Goal: Transaction & Acquisition: Subscribe to service/newsletter

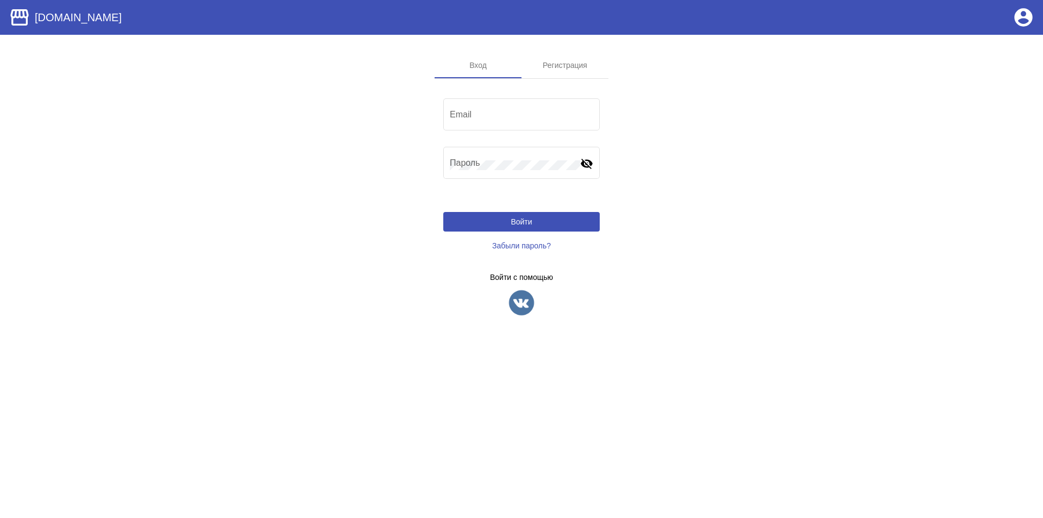
click at [517, 298] on img at bounding box center [521, 302] width 27 height 27
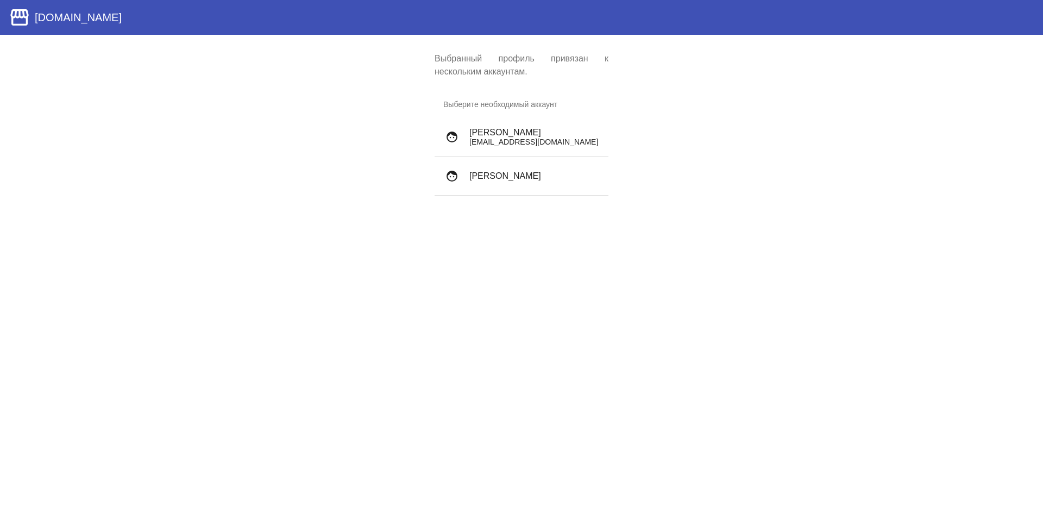
click at [525, 173] on h4 "Луиза Авдевнина" at bounding box center [534, 176] width 130 height 10
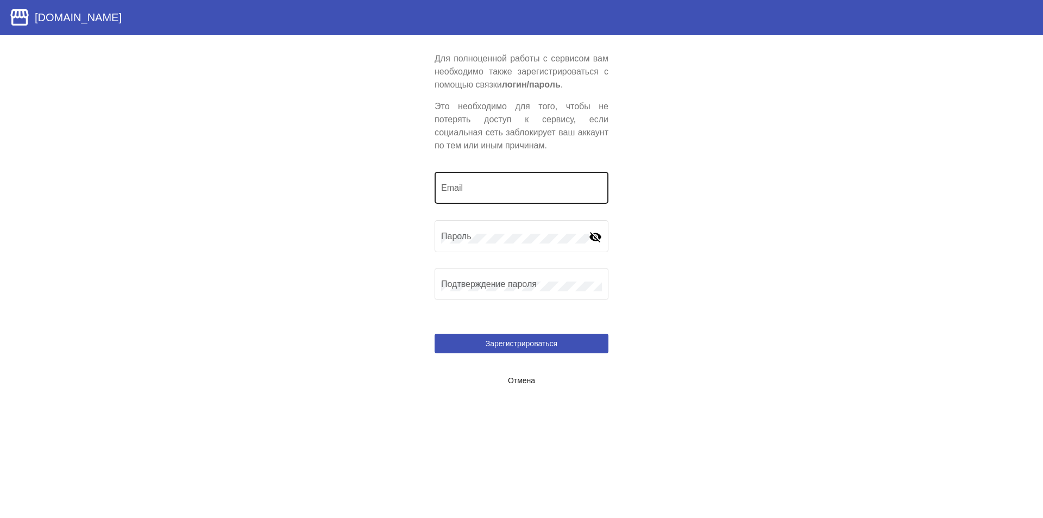
click at [470, 192] on input "Email" at bounding box center [521, 190] width 161 height 10
type input "l"
type input "kasa_2010@mail.ru"
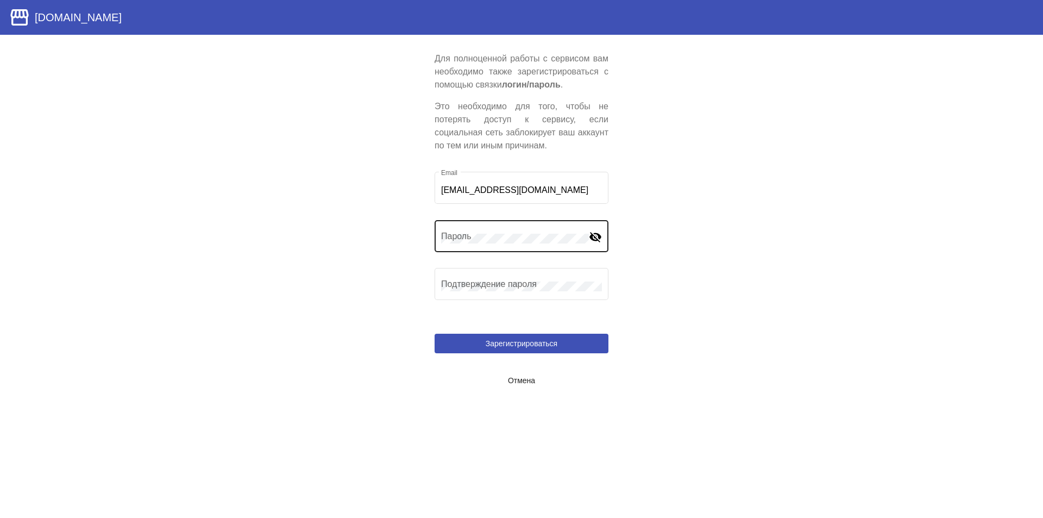
click at [470, 245] on div "Пароль" at bounding box center [515, 235] width 148 height 34
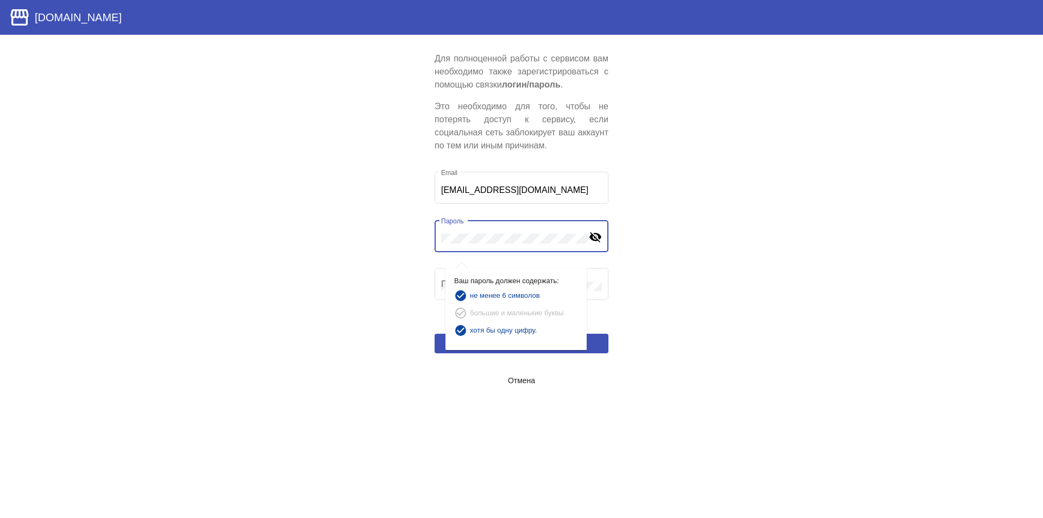
click at [593, 236] on mat-icon "visibility_off" at bounding box center [595, 236] width 13 height 13
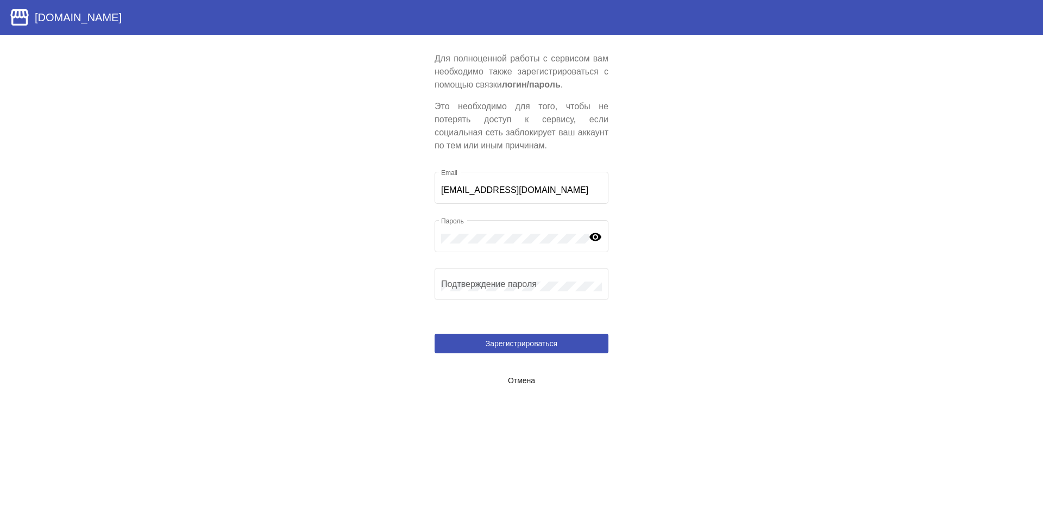
click at [721, 280] on app-user-locked "Для полноценной работы с сервисом вам необходимо также зарегистрироваться с пом…" at bounding box center [521, 221] width 1043 height 338
click at [546, 342] on span "Зарегистрироваться" at bounding box center [522, 343] width 72 height 9
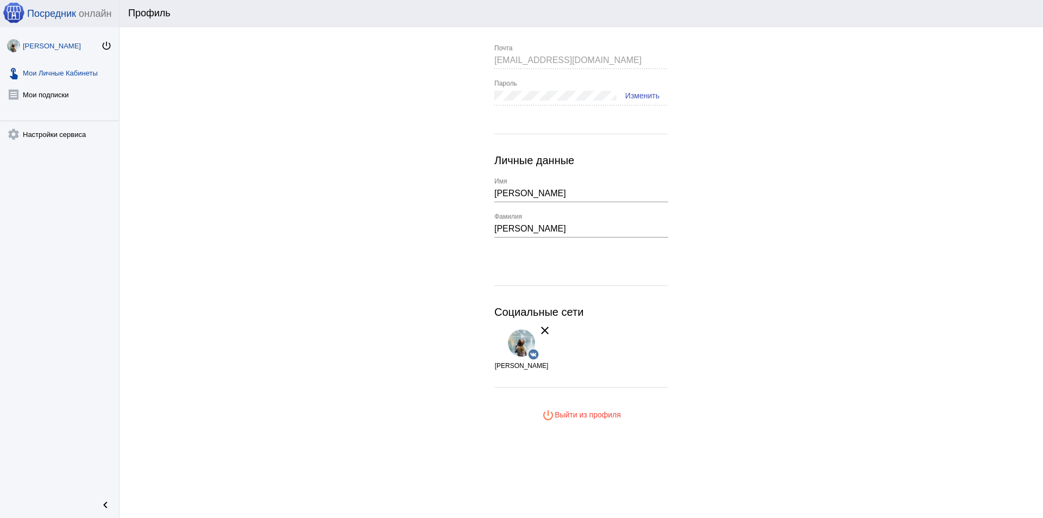
click at [57, 76] on link "touch_app Мои Личные Кабинеты" at bounding box center [59, 71] width 119 height 22
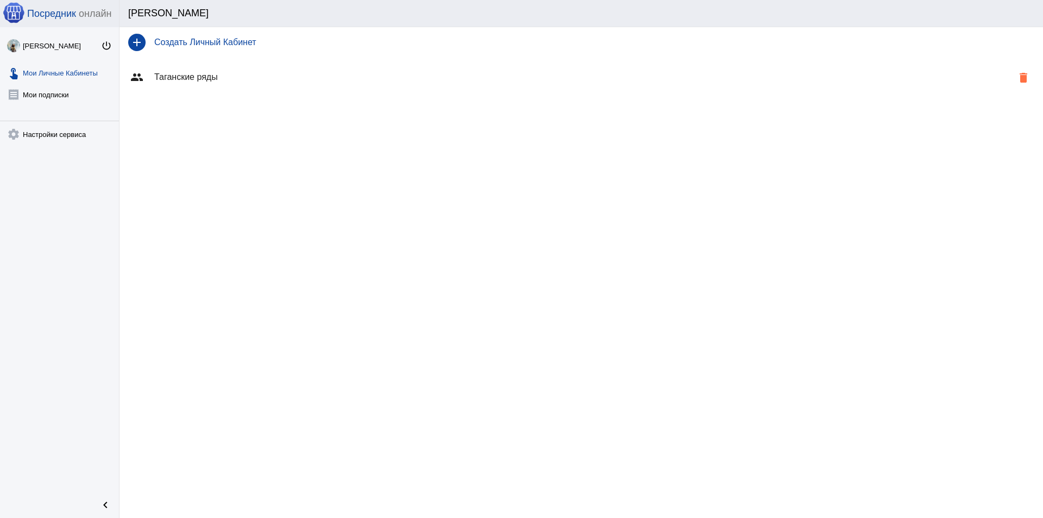
click at [192, 86] on div "group Таганские ряды delete" at bounding box center [580, 77] width 923 height 39
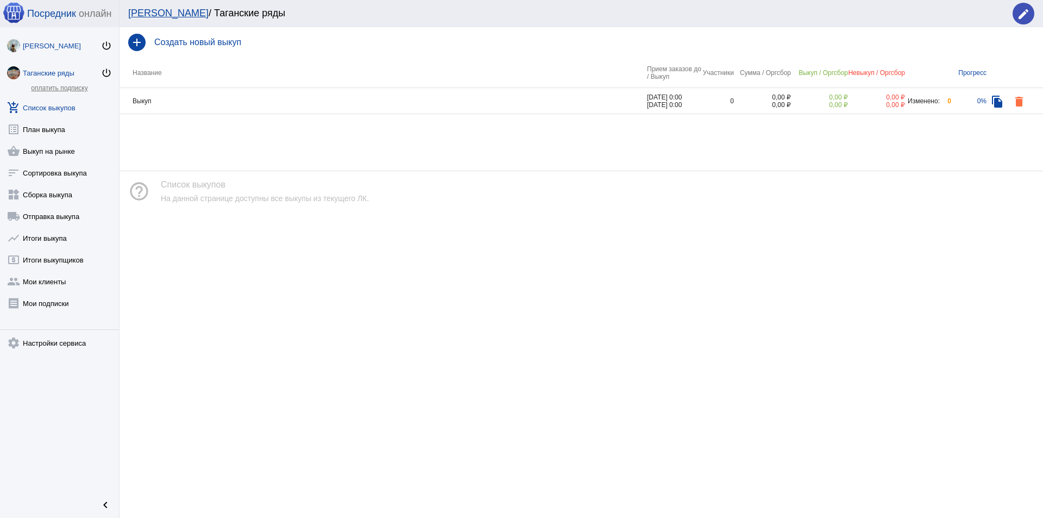
click at [55, 51] on link "Луиза Авдевнина power_settings_new" at bounding box center [59, 44] width 119 height 22
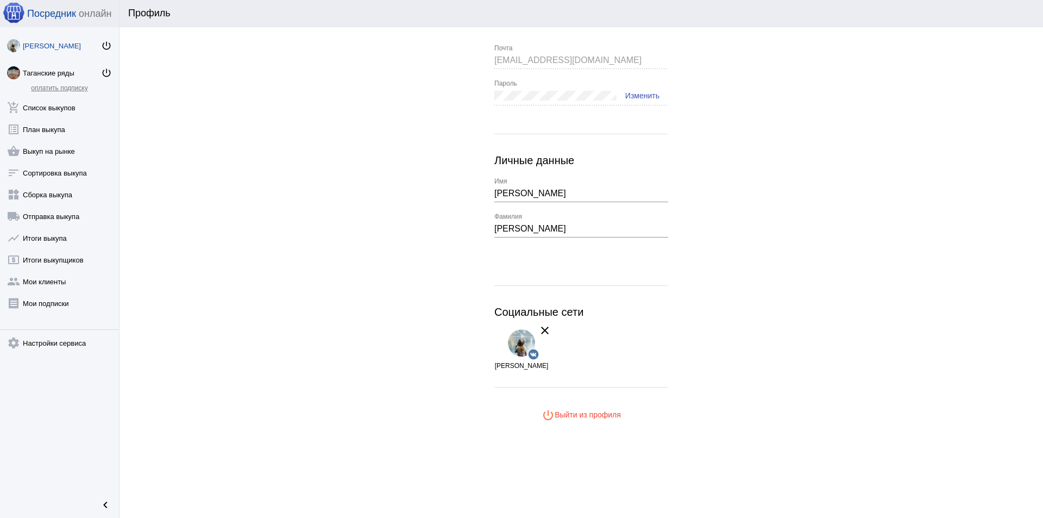
click at [59, 46] on div "Луиза Авдевнина" at bounding box center [62, 46] width 78 height 8
click at [49, 111] on link "add_shopping_cart Список выкупов" at bounding box center [59, 106] width 119 height 22
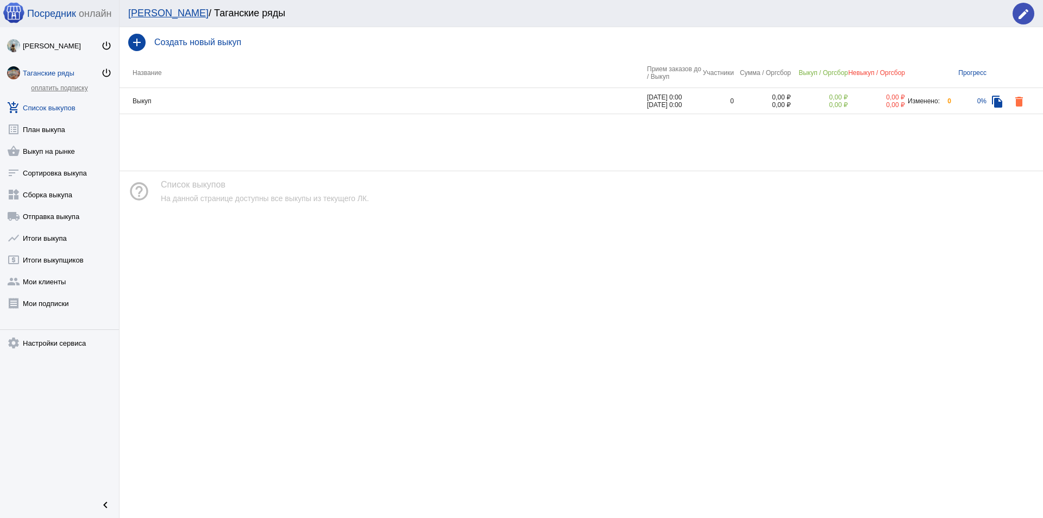
click at [55, 78] on link "Таганские ряды power_settings_new" at bounding box center [59, 71] width 119 height 22
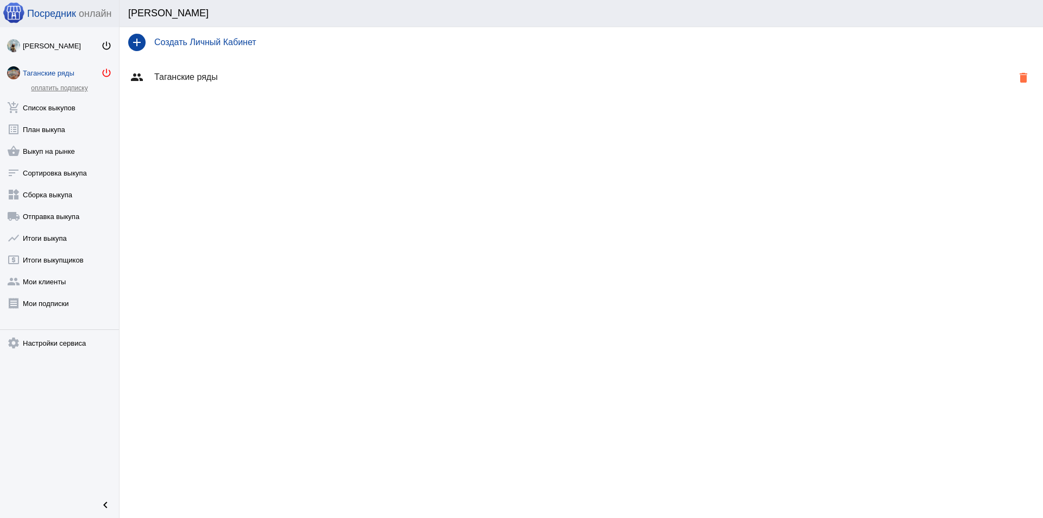
click at [103, 70] on mat-icon "power_settings_new" at bounding box center [106, 72] width 11 height 11
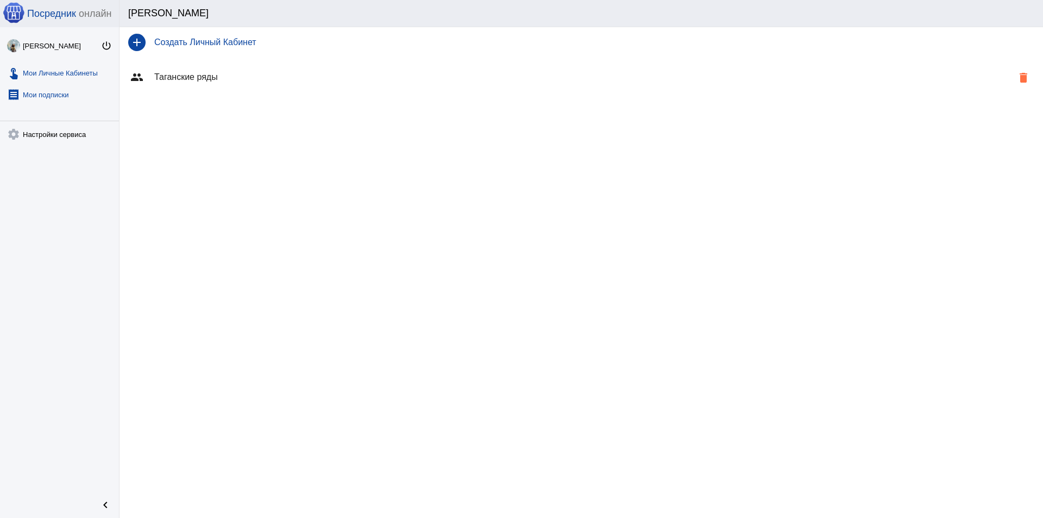
click at [43, 93] on link "receipt Мои подписки" at bounding box center [59, 92] width 119 height 22
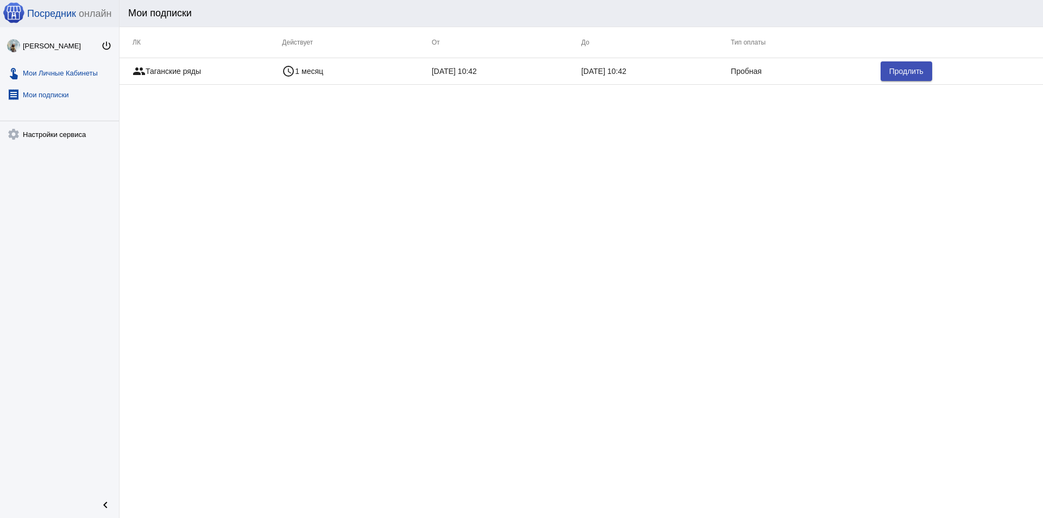
click at [75, 75] on link "touch_app Мои Личные Кабинеты" at bounding box center [59, 71] width 119 height 22
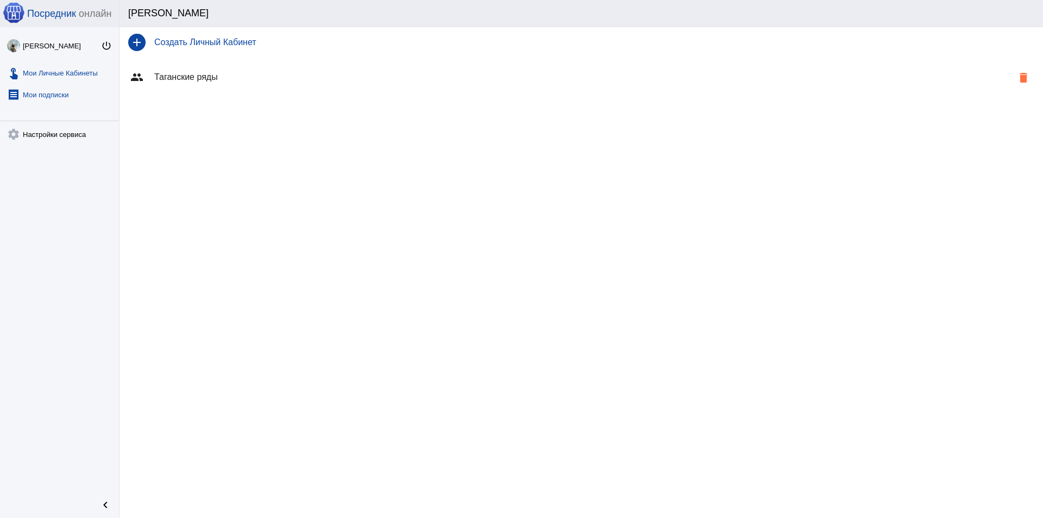
click at [60, 90] on link "receipt Мои подписки" at bounding box center [59, 92] width 119 height 22
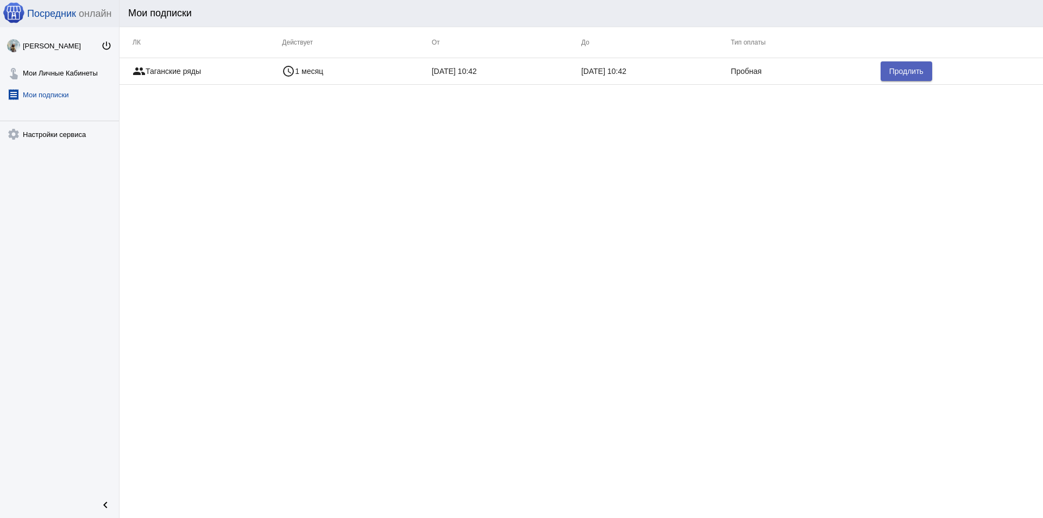
click at [889, 68] on span "Продлить" at bounding box center [906, 71] width 34 height 9
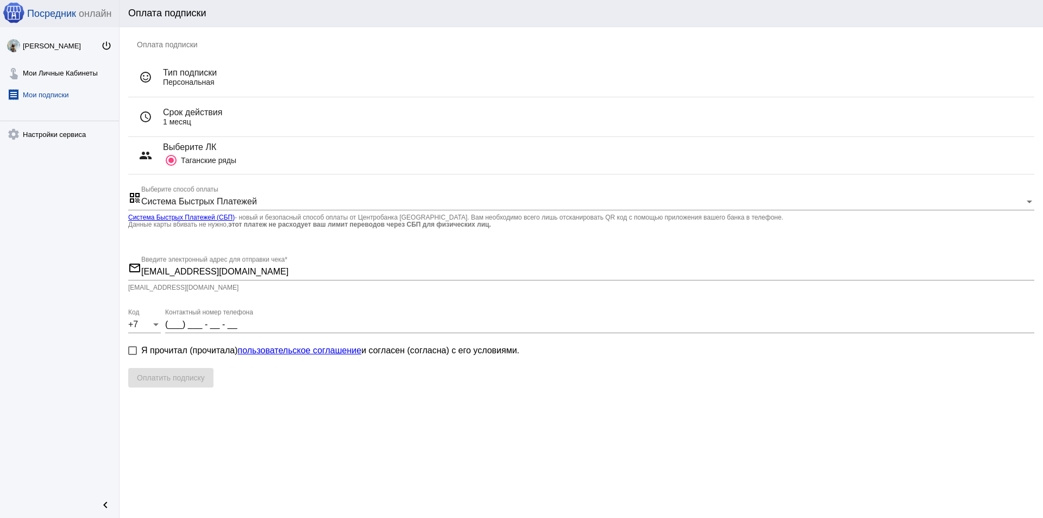
click at [124, 350] on div "Оплата подписки sentiment_satisfied_alt Тип подписки Персональная schedule Срок…" at bounding box center [580, 211] width 923 height 369
click at [135, 350] on div at bounding box center [132, 350] width 9 height 9
click at [133, 355] on input "Я прочитал (прочитала) пользовательское соглашение и согласен (согласна) с его …" at bounding box center [132, 355] width 1 height 1
checkbox input "true"
click at [194, 367] on mat-checkbox "Я прочитал (прочитала) пользовательское соглашение и согласен (согласна) с его …" at bounding box center [581, 356] width 906 height 24
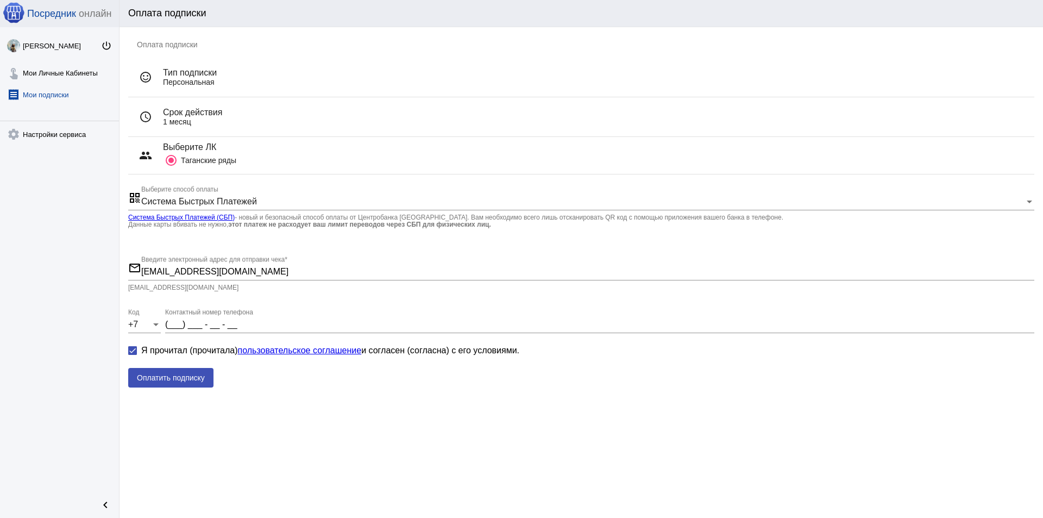
click at [190, 373] on button "Оплатить подписку" at bounding box center [170, 378] width 85 height 20
click at [197, 319] on div "(___) ___ - __ - __ Контактный номер телефона" at bounding box center [599, 320] width 869 height 24
click at [183, 327] on input "(___) ___ - __ - __" at bounding box center [599, 324] width 869 height 10
type input "9"
type input "(9__) ___ - __ - __"
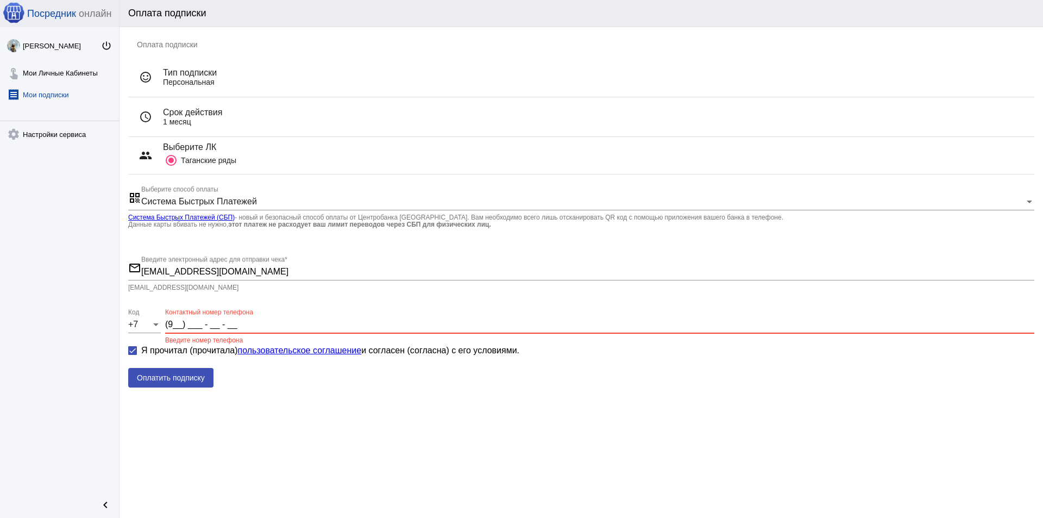
type input "99"
type input "(99_) ___ - __ - __"
type input "995"
type input "(995) ___ - __ - __"
type input "9956"
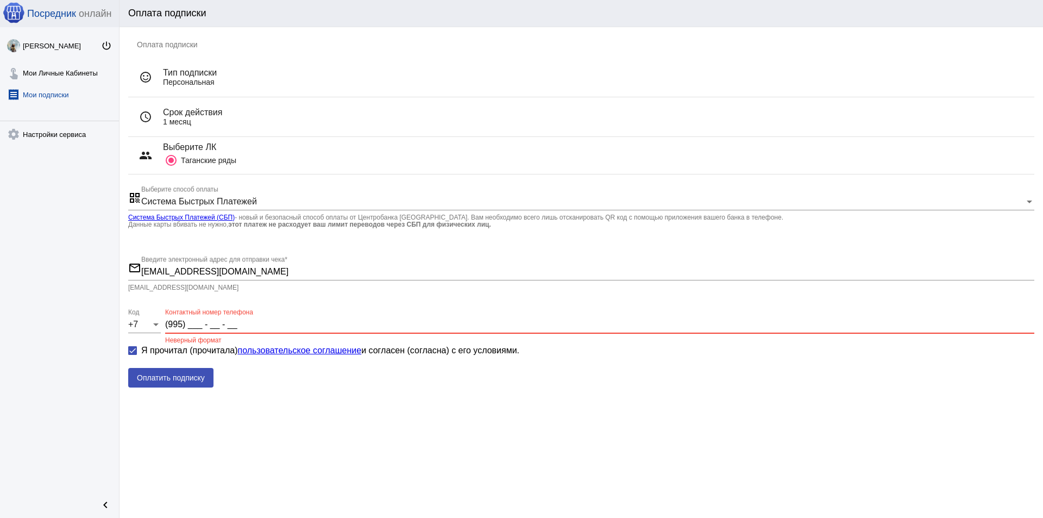
type input "(995) 6__ - __ - __"
type input "99565"
type input "(995) 65_ - __ - __"
type input "995651"
type input "(995) 651 - __ - __"
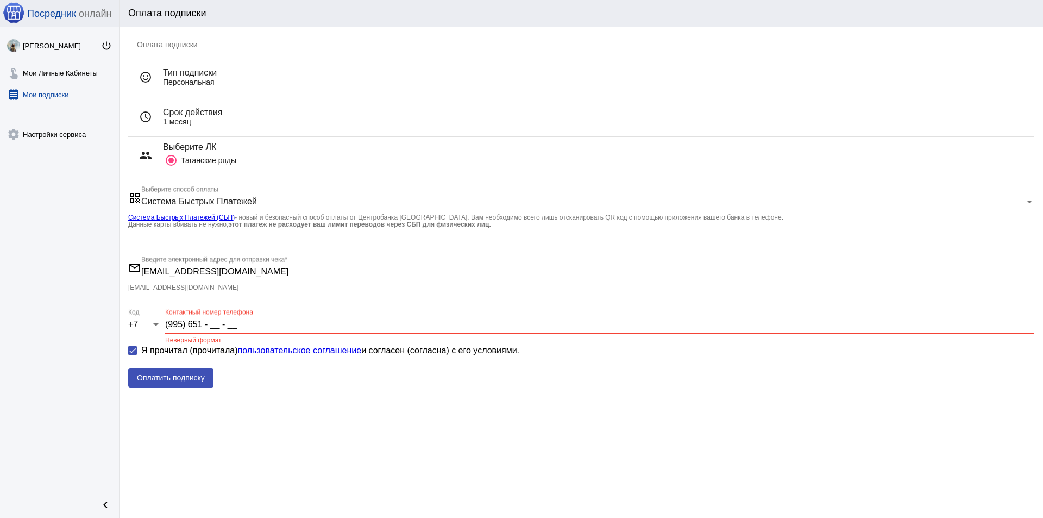
type input "9956512"
type input "(995) 651 - 2_ - __"
type input "99565125"
type input "(995) 651 - 25 - __"
type input "995651255"
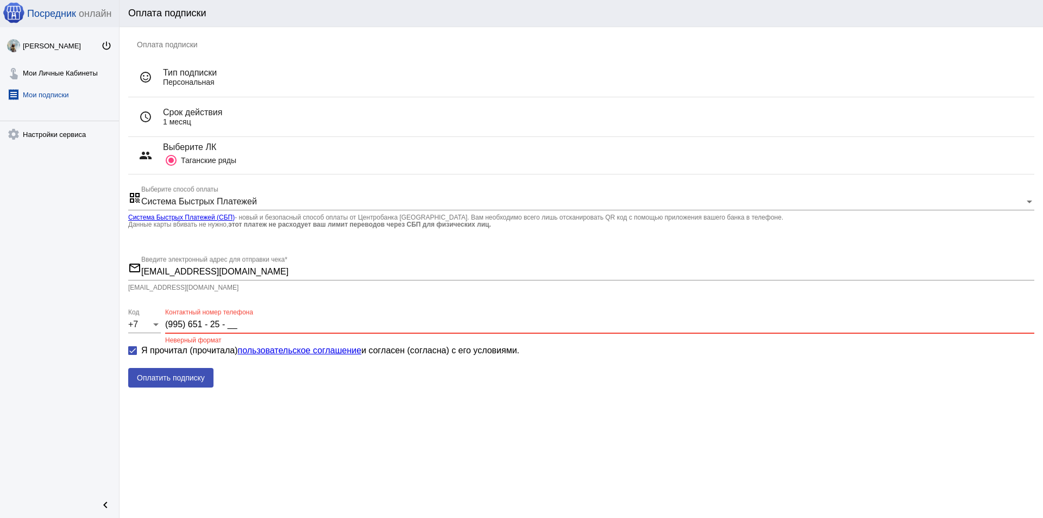
type input "(995) 651 - 25 - 5_"
type input "9956512557"
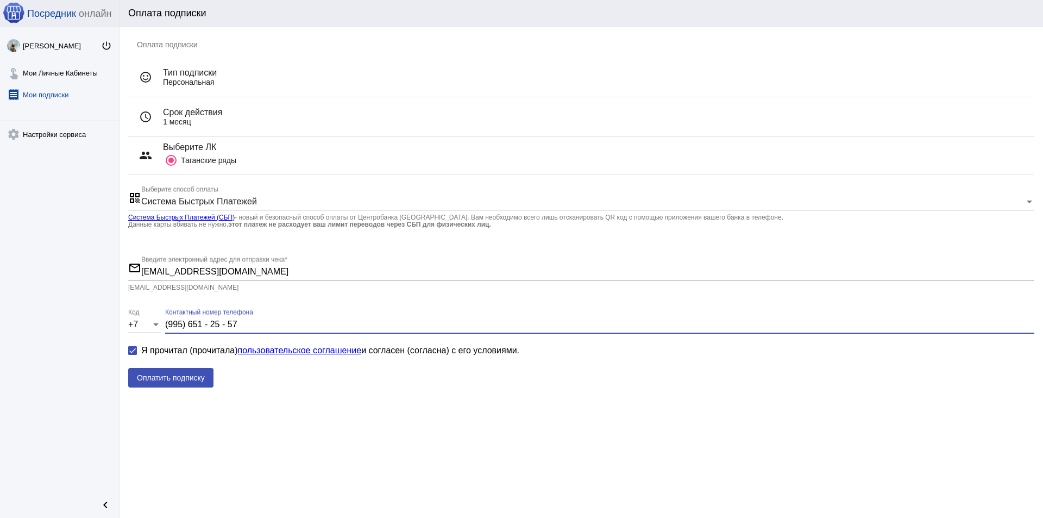
type input "(995) 651 - 25 - 57"
click at [193, 368] on button "Оплатить подписку" at bounding box center [170, 378] width 85 height 20
click at [62, 69] on link "touch_app Мои Личные Кабинеты" at bounding box center [59, 71] width 119 height 22
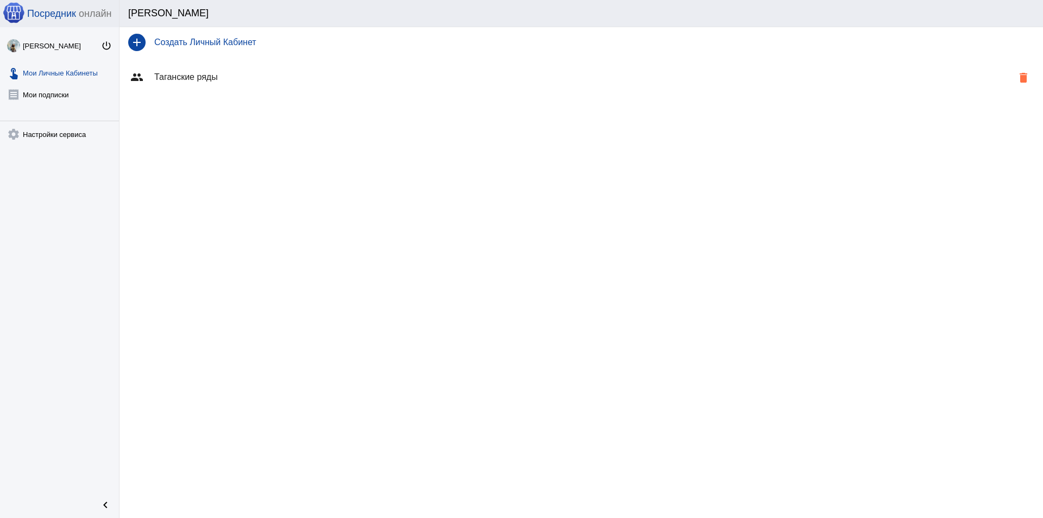
click at [187, 80] on h4 "Таганские ряды" at bounding box center [583, 77] width 858 height 10
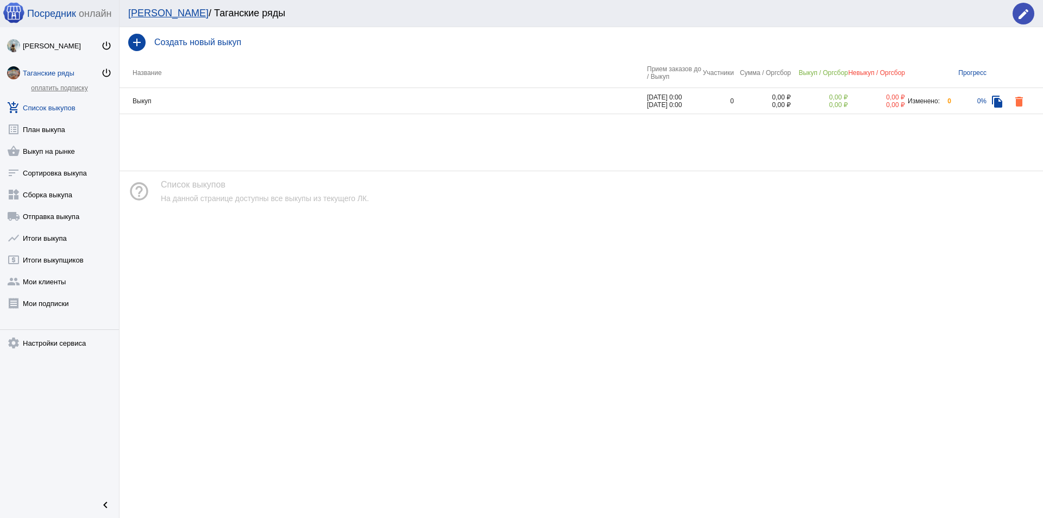
click at [217, 100] on td "Выкуп" at bounding box center [382, 101] width 527 height 26
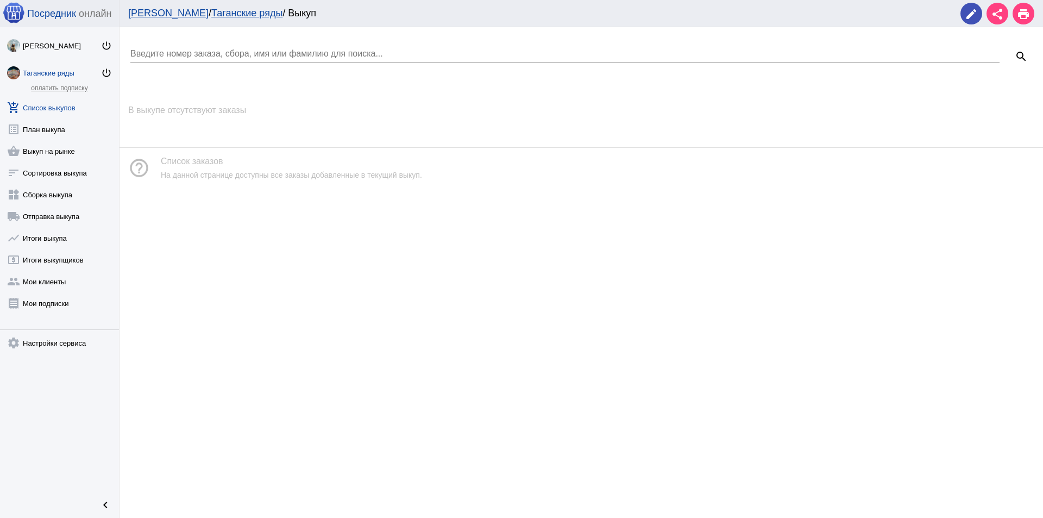
click at [49, 109] on link "add_shopping_cart Список выкупов" at bounding box center [59, 106] width 119 height 22
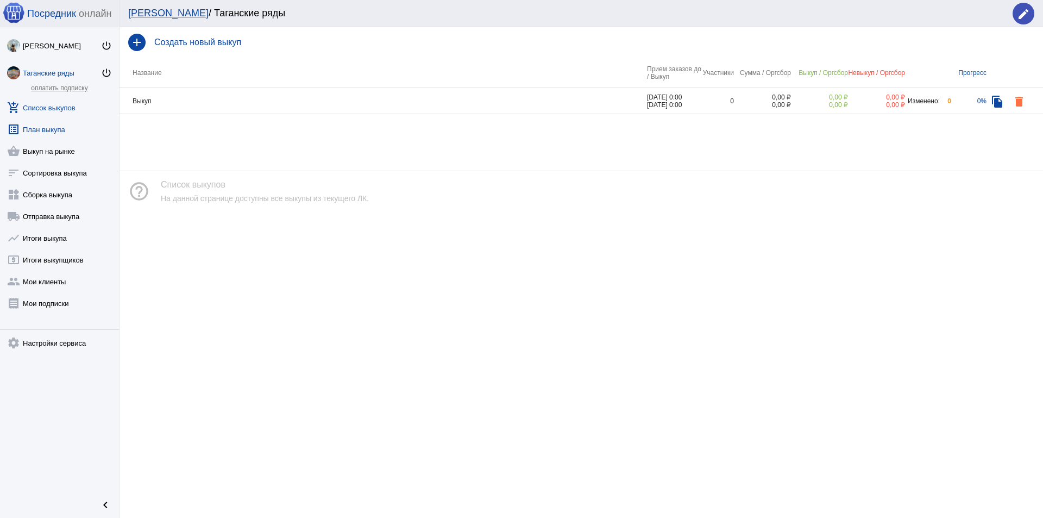
click at [48, 130] on link "list_alt План выкупа" at bounding box center [59, 127] width 119 height 22
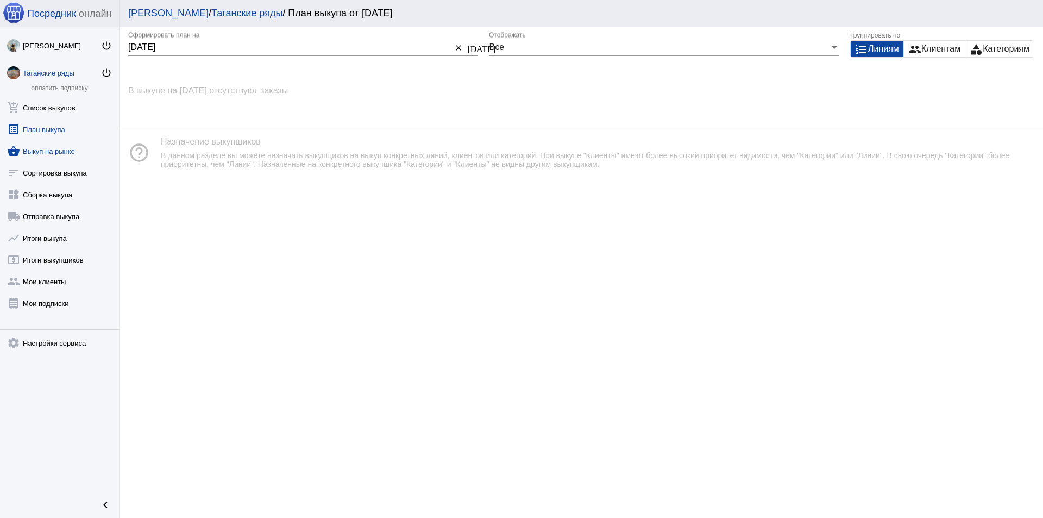
click at [45, 152] on link "shopping_basket Выкуп на рынке" at bounding box center [59, 149] width 119 height 22
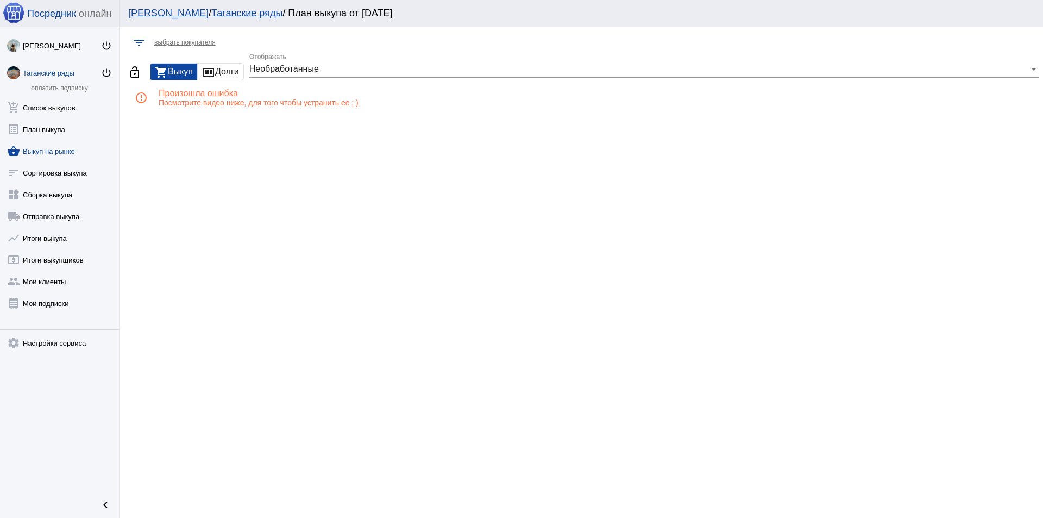
click at [226, 66] on div "money Долги" at bounding box center [221, 72] width 46 height 16
click at [168, 71] on div "shopping_cart Выкуп" at bounding box center [173, 72] width 47 height 16
click at [83, 172] on link "sort Сортировка выкупа" at bounding box center [59, 171] width 119 height 22
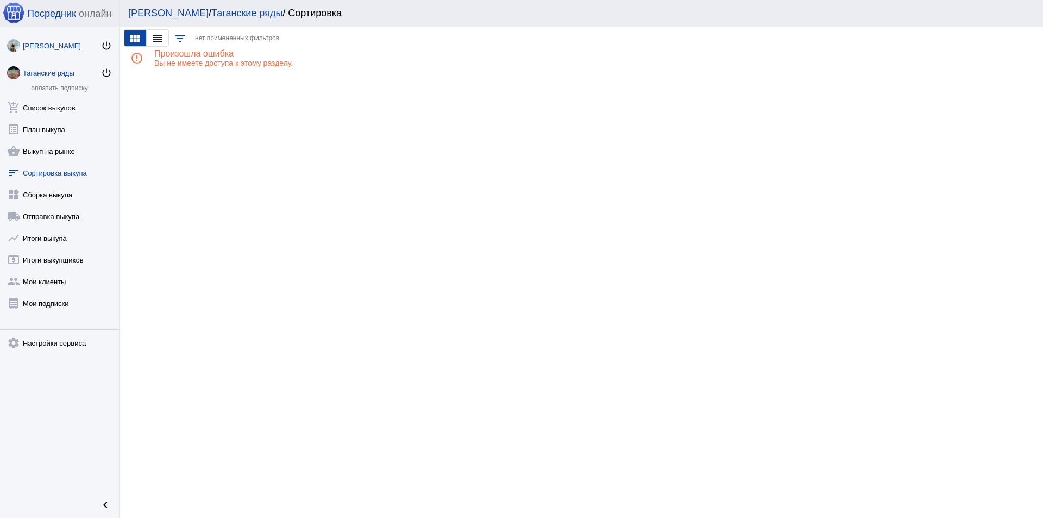
click at [56, 45] on div "Луиза Авдевнина" at bounding box center [62, 46] width 78 height 8
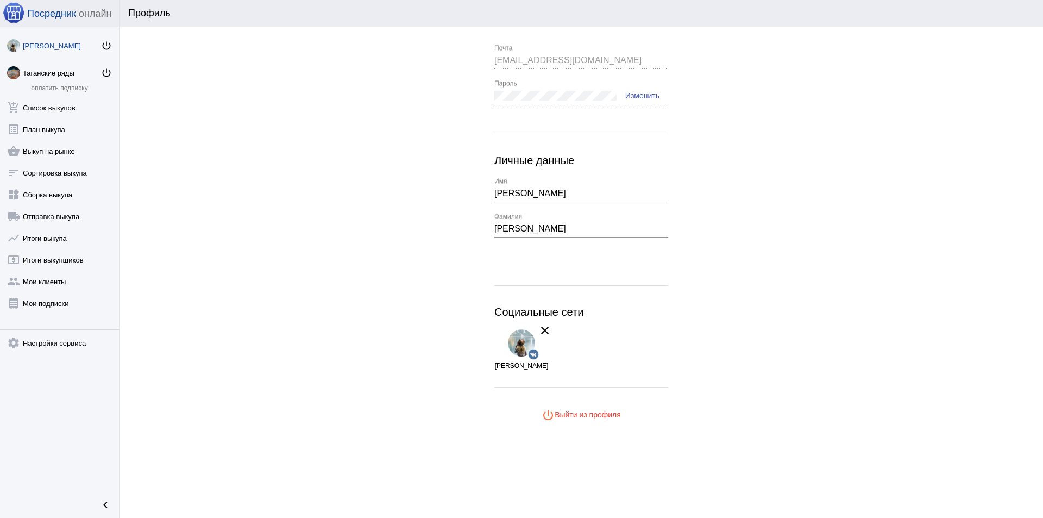
click at [595, 408] on button "power_settings_new Выйти из профиля" at bounding box center [581, 415] width 174 height 20
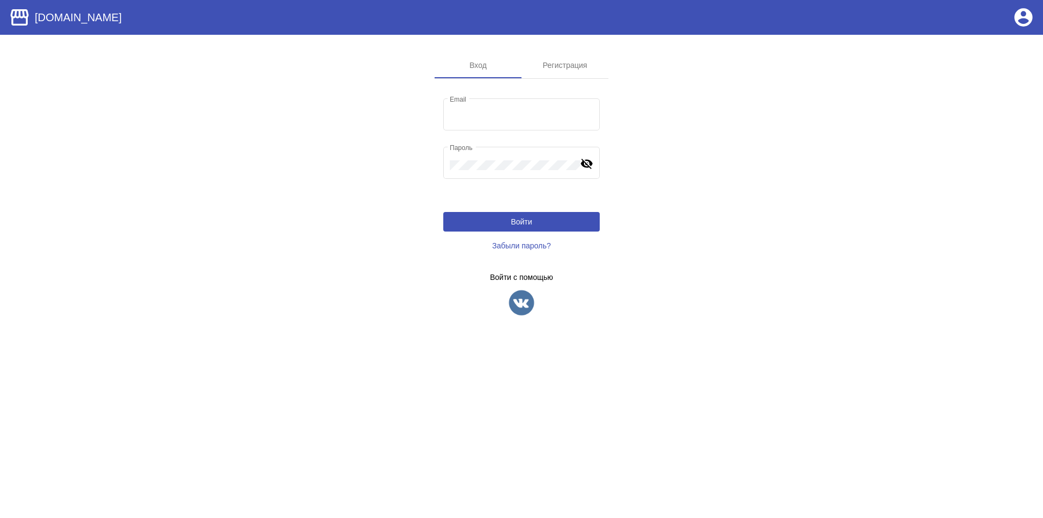
type input "[EMAIL_ADDRESS][DOMAIN_NAME]"
click at [526, 305] on img at bounding box center [521, 302] width 27 height 27
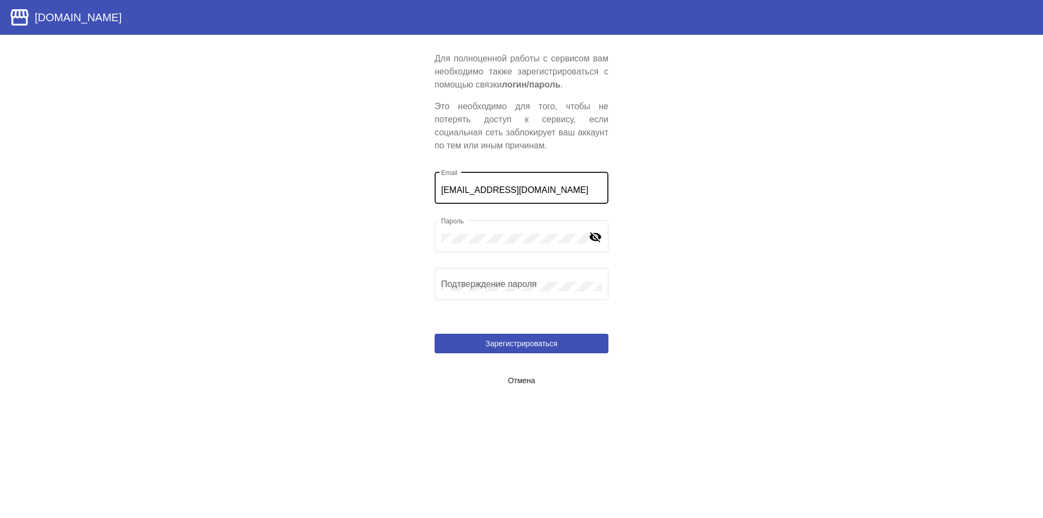
click at [517, 190] on input "[EMAIL_ADDRESS][DOMAIN_NAME]" at bounding box center [521, 190] width 161 height 10
click at [593, 231] on mat-icon "visibility_off" at bounding box center [595, 236] width 13 height 13
click at [712, 305] on app-user-locked "Для полноценной работы с сервисом вам необходимо также зарегистрироваться с пом…" at bounding box center [521, 221] width 1043 height 338
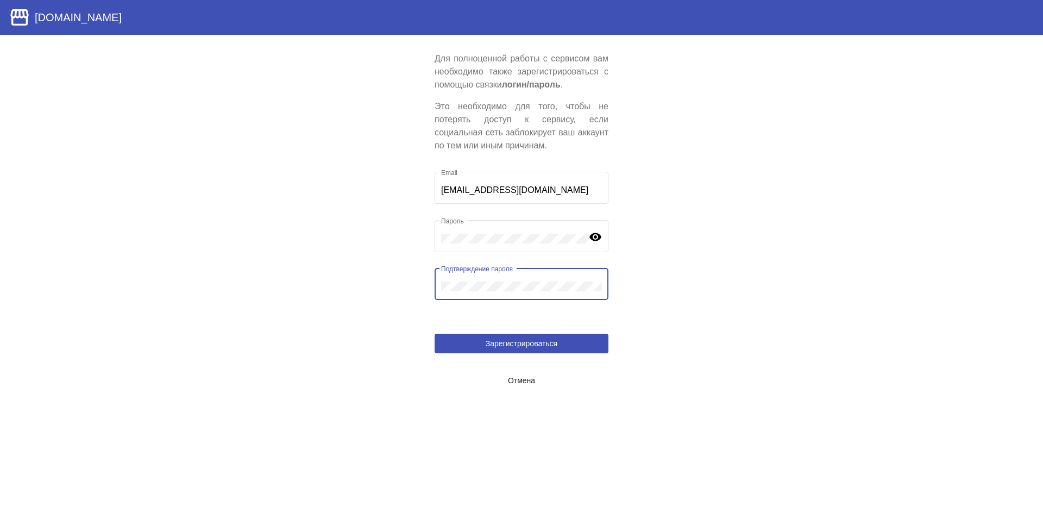
click at [673, 241] on app-user-locked "Для полноценной работы с сервисом вам необходимо также зарегистрироваться с пом…" at bounding box center [521, 221] width 1043 height 338
click at [514, 344] on span "Зарегистрироваться" at bounding box center [522, 343] width 72 height 9
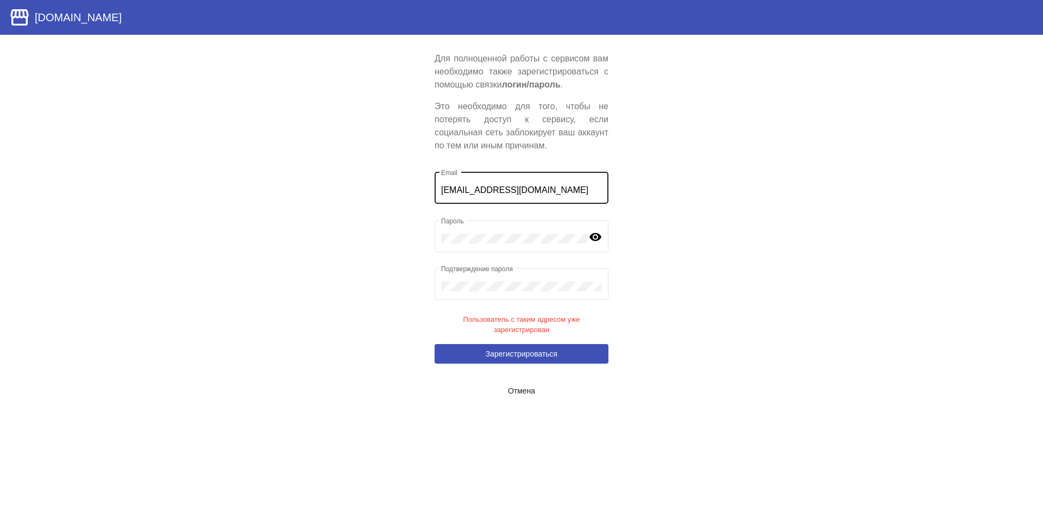
click at [506, 188] on input "[EMAIL_ADDRESS][DOMAIN_NAME]" at bounding box center [521, 190] width 161 height 10
click at [735, 253] on app-user-locked "Для полноценной работы с сервисом вам необходимо также зарегистрироваться с пом…" at bounding box center [521, 226] width 1043 height 348
click at [540, 348] on button "Зарегистрироваться" at bounding box center [522, 354] width 174 height 20
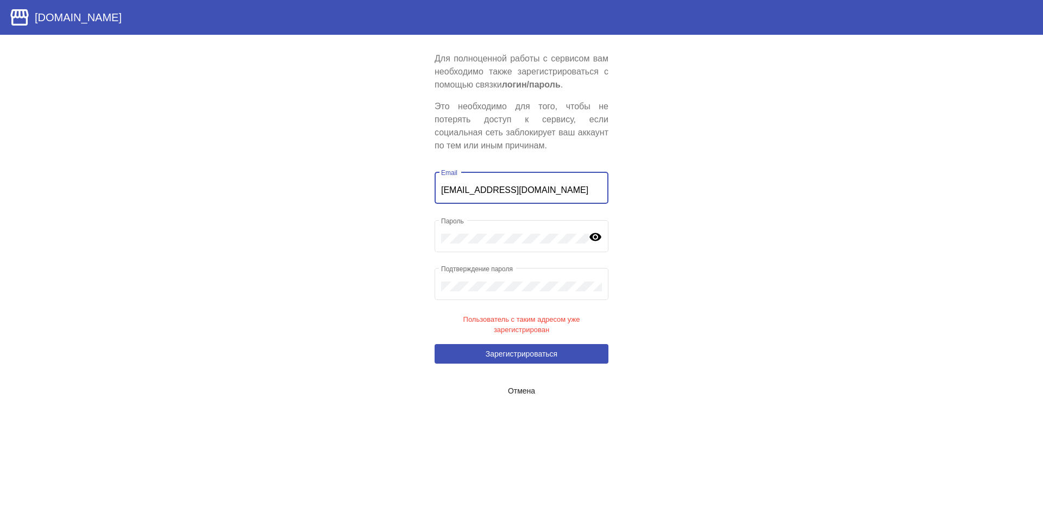
click at [502, 187] on input "[EMAIL_ADDRESS][DOMAIN_NAME]" at bounding box center [521, 190] width 161 height 10
drag, startPoint x: 543, startPoint y: 186, endPoint x: 463, endPoint y: 188, distance: 80.4
click at [463, 188] on input "[EMAIL_ADDRESS][DOMAIN_NAME]" at bounding box center [521, 190] width 161 height 10
click at [544, 354] on span "Зарегистрироваться" at bounding box center [522, 353] width 72 height 9
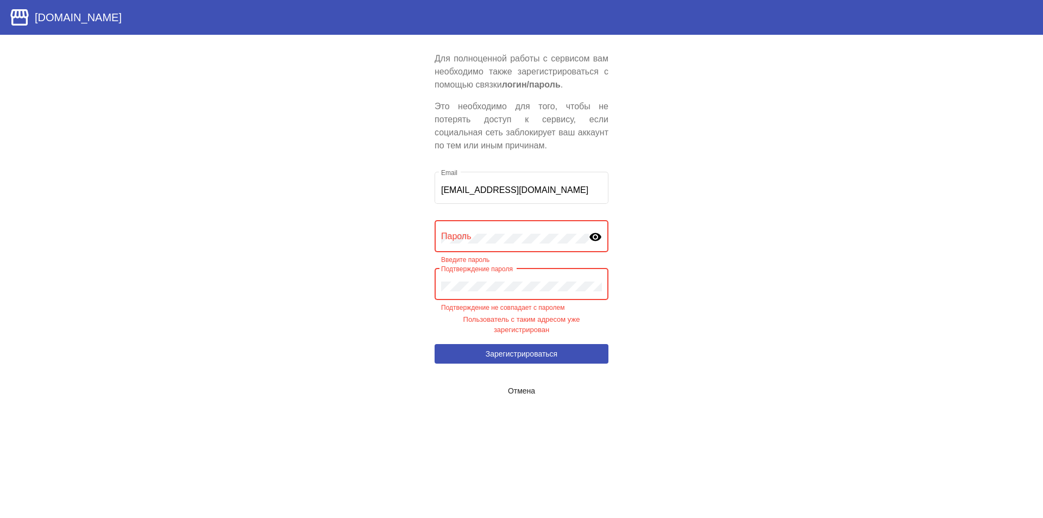
click at [755, 262] on app-user-locked "Для полноценной работы с сервисом вам необходимо также зарегистрироваться с пом…" at bounding box center [521, 226] width 1043 height 348
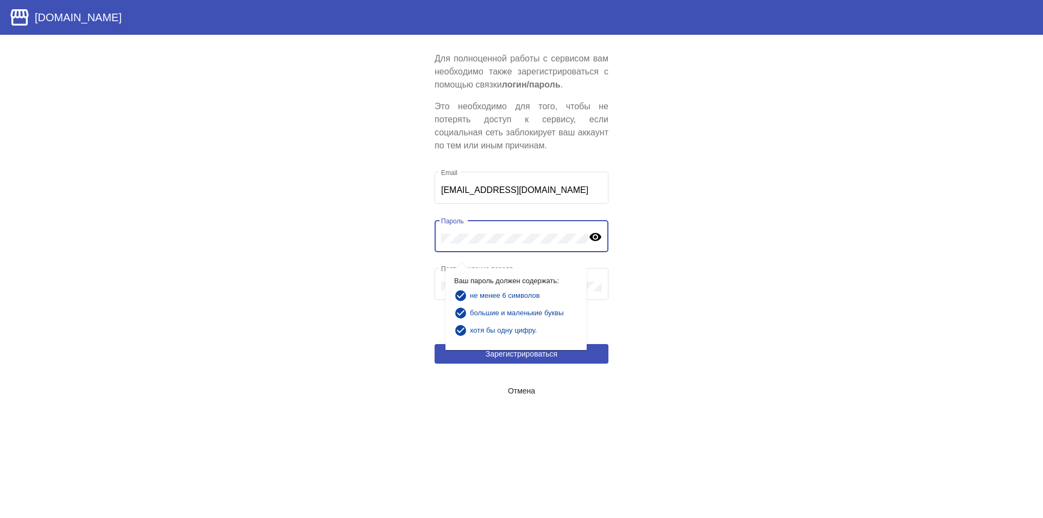
click at [712, 197] on app-user-locked "Для полноценной работы с сервисом вам необходимо также зарегистрироваться с пом…" at bounding box center [521, 226] width 1043 height 348
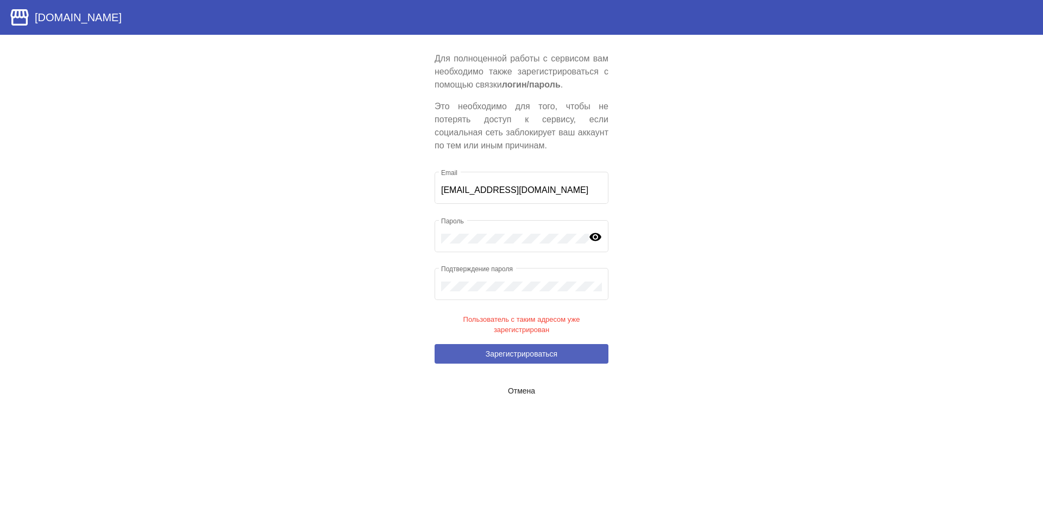
click at [547, 351] on span "Зарегистрироваться" at bounding box center [522, 353] width 72 height 9
click at [470, 191] on input "[EMAIL_ADDRESS][DOMAIN_NAME]" at bounding box center [521, 190] width 161 height 10
type input "[PERSON_NAME][EMAIL_ADDRESS][DOMAIN_NAME]"
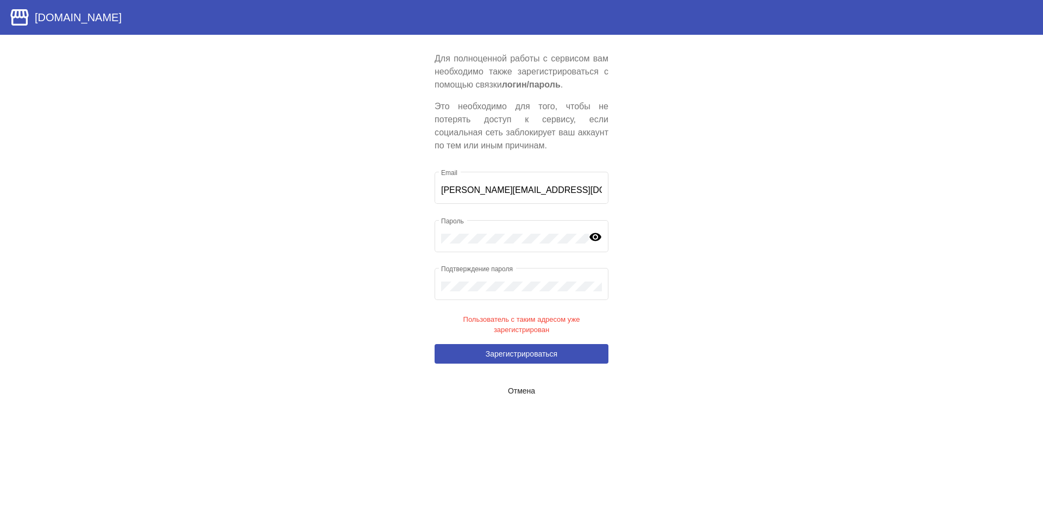
click at [702, 312] on app-user-locked "Для полноценной работы с сервисом вам необходимо также зарегистрироваться с пом…" at bounding box center [521, 226] width 1043 height 348
click at [548, 352] on span "Зарегистрироваться" at bounding box center [522, 353] width 72 height 9
